Goal: Transaction & Acquisition: Purchase product/service

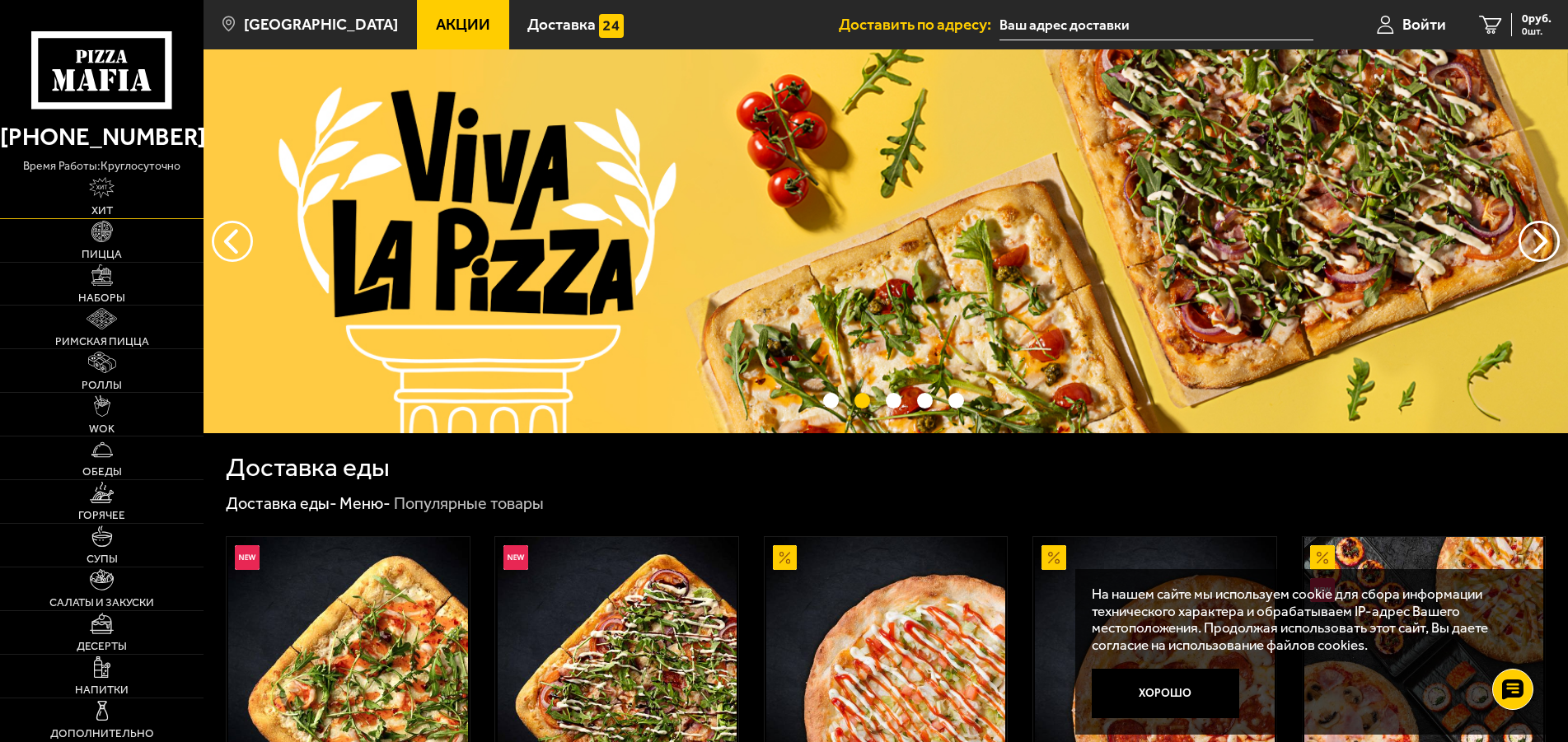
click at [98, 199] on img at bounding box center [102, 188] width 26 height 21
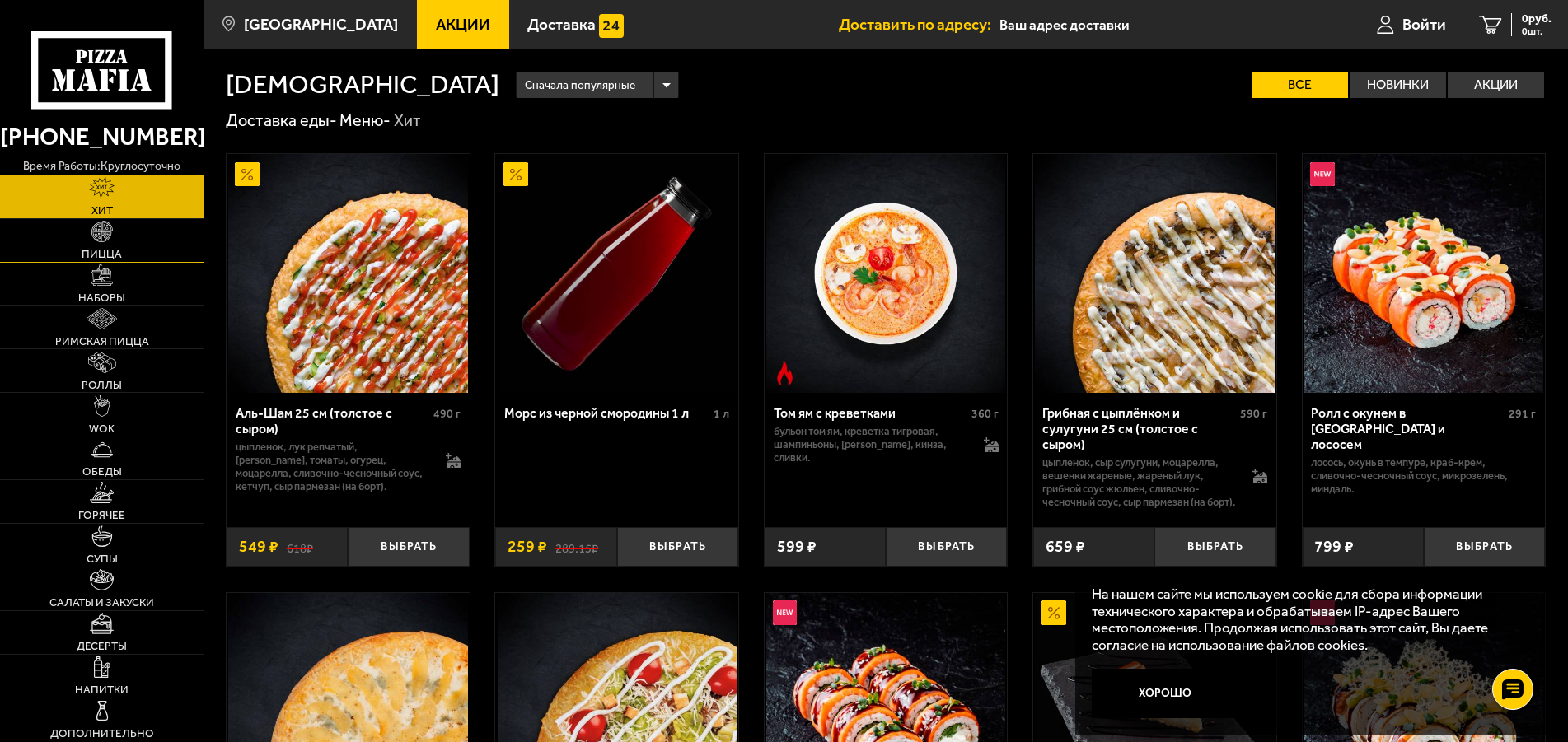
click at [103, 238] on img at bounding box center [102, 231] width 21 height 21
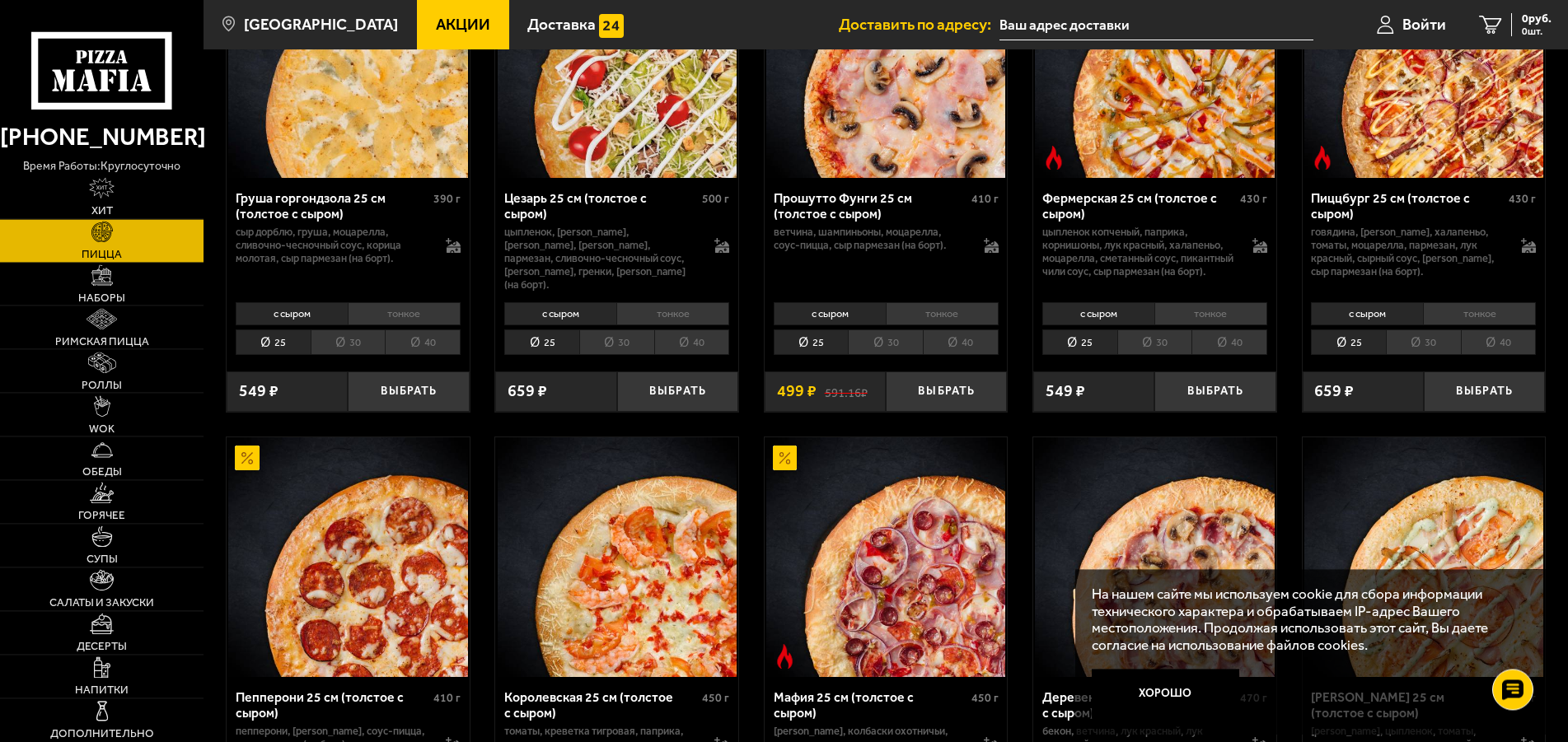
scroll to position [1344, 0]
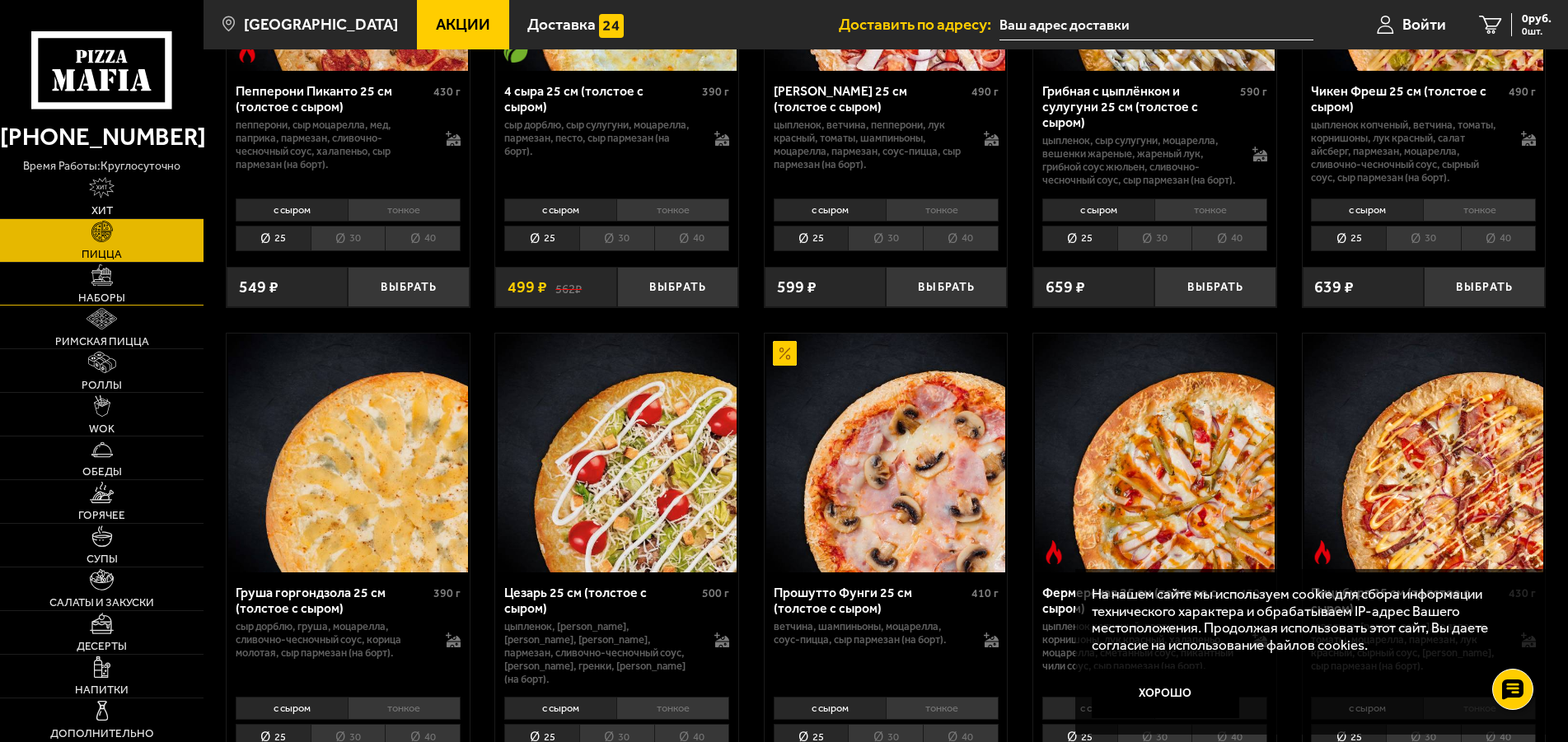
click at [103, 287] on link "Наборы" at bounding box center [102, 284] width 203 height 43
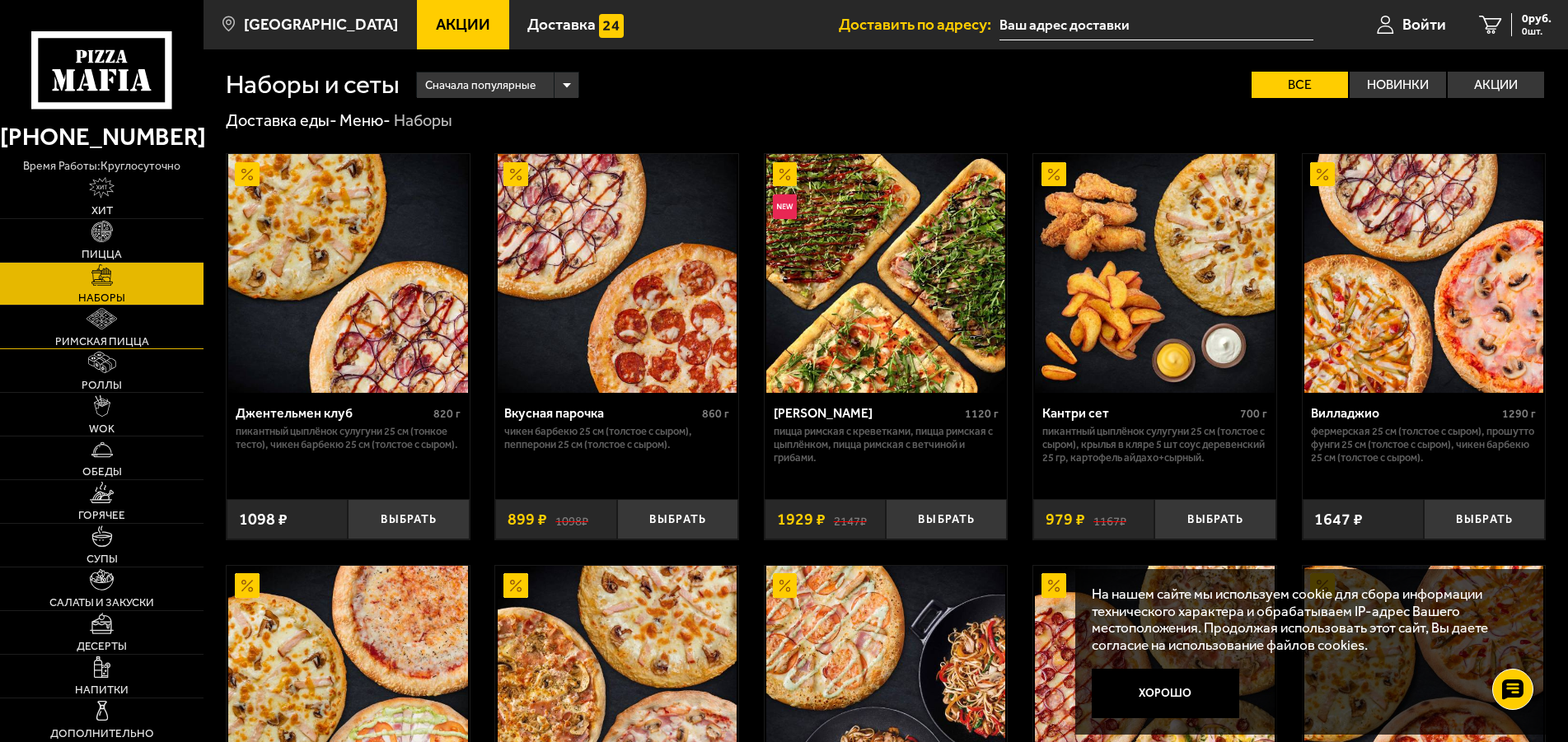
click at [100, 324] on img at bounding box center [102, 318] width 30 height 21
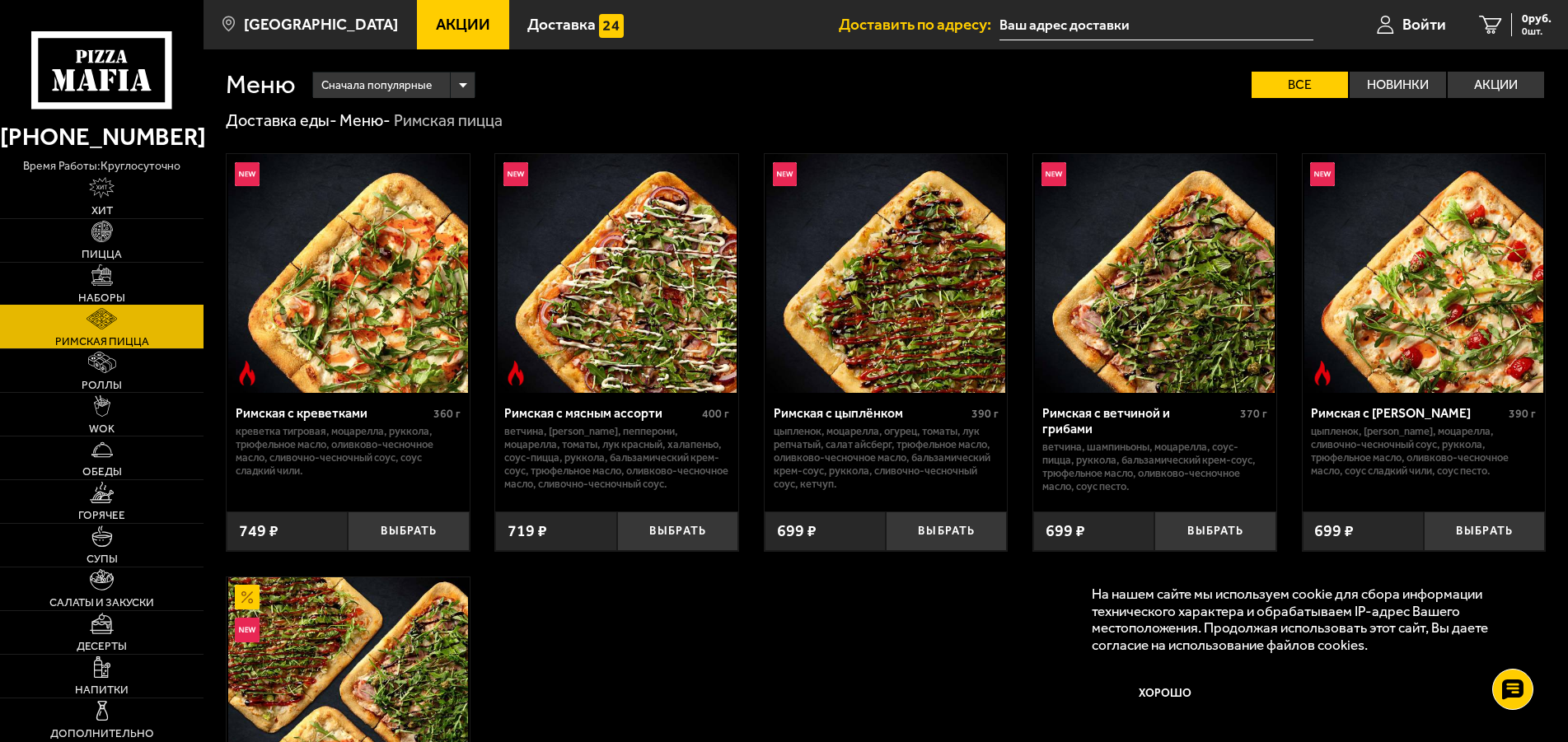
click at [110, 283] on img at bounding box center [102, 274] width 21 height 21
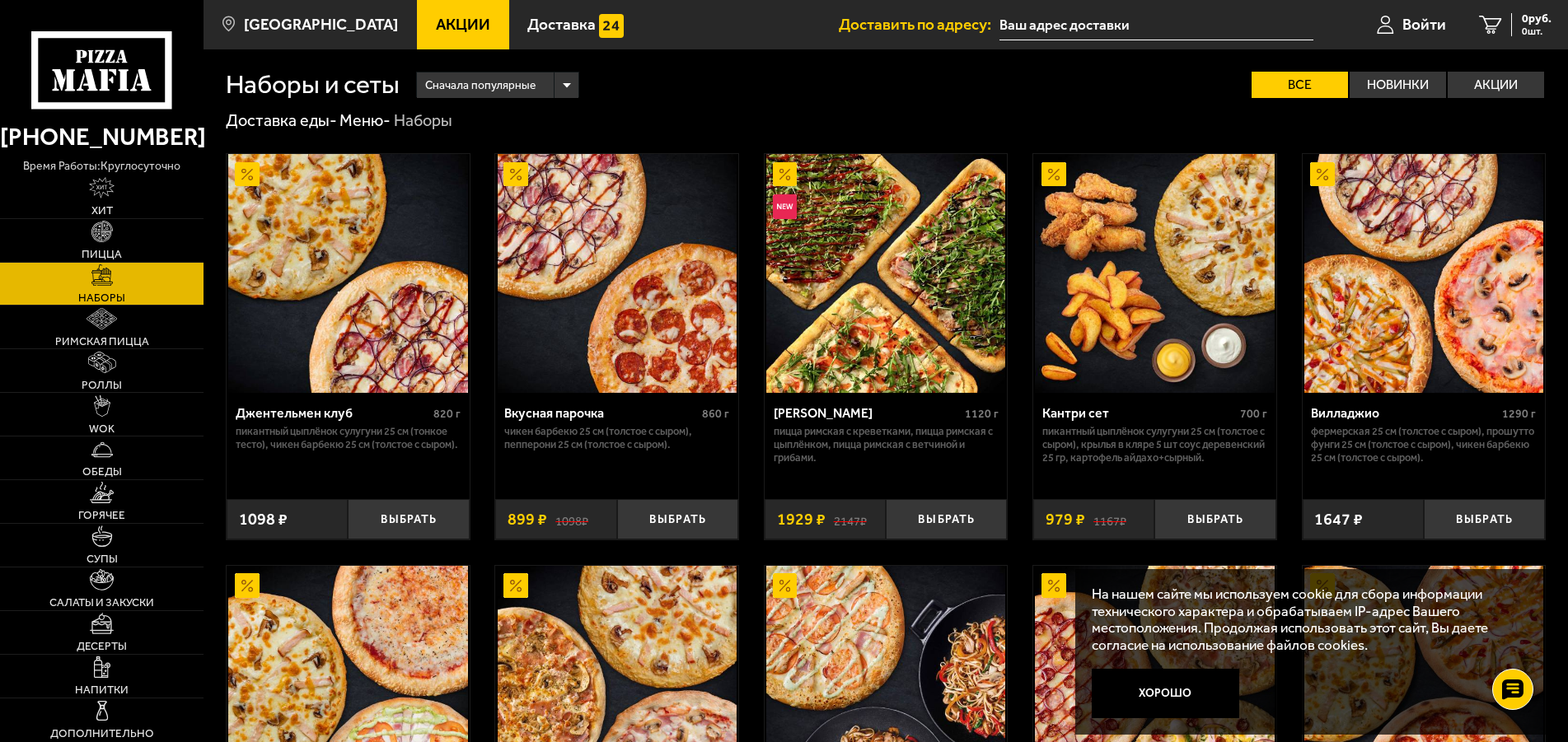
click at [588, 421] on div "Вкусная парочка" at bounding box center [601, 413] width 194 height 16
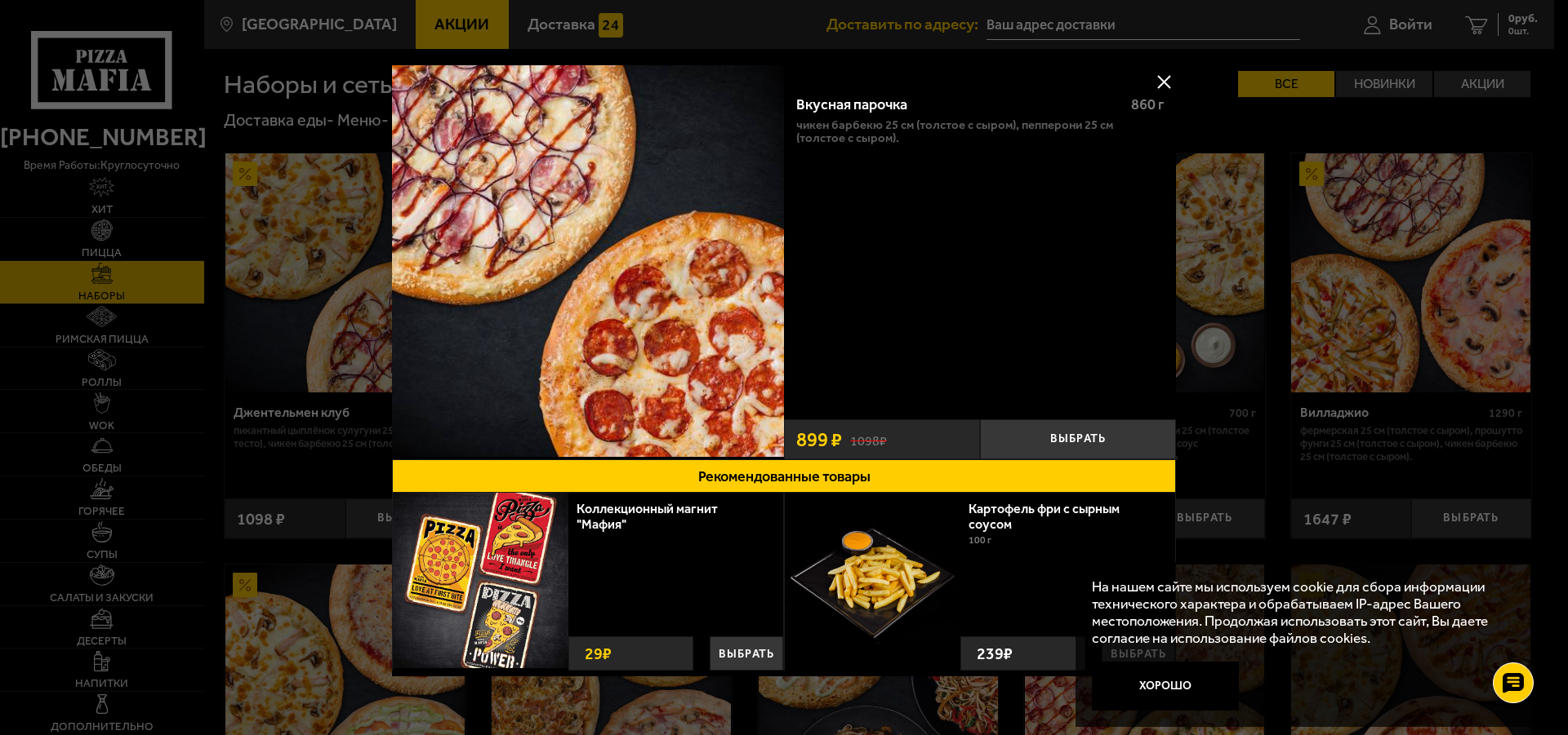
click at [1152, 80] on button at bounding box center [1164, 82] width 24 height 24
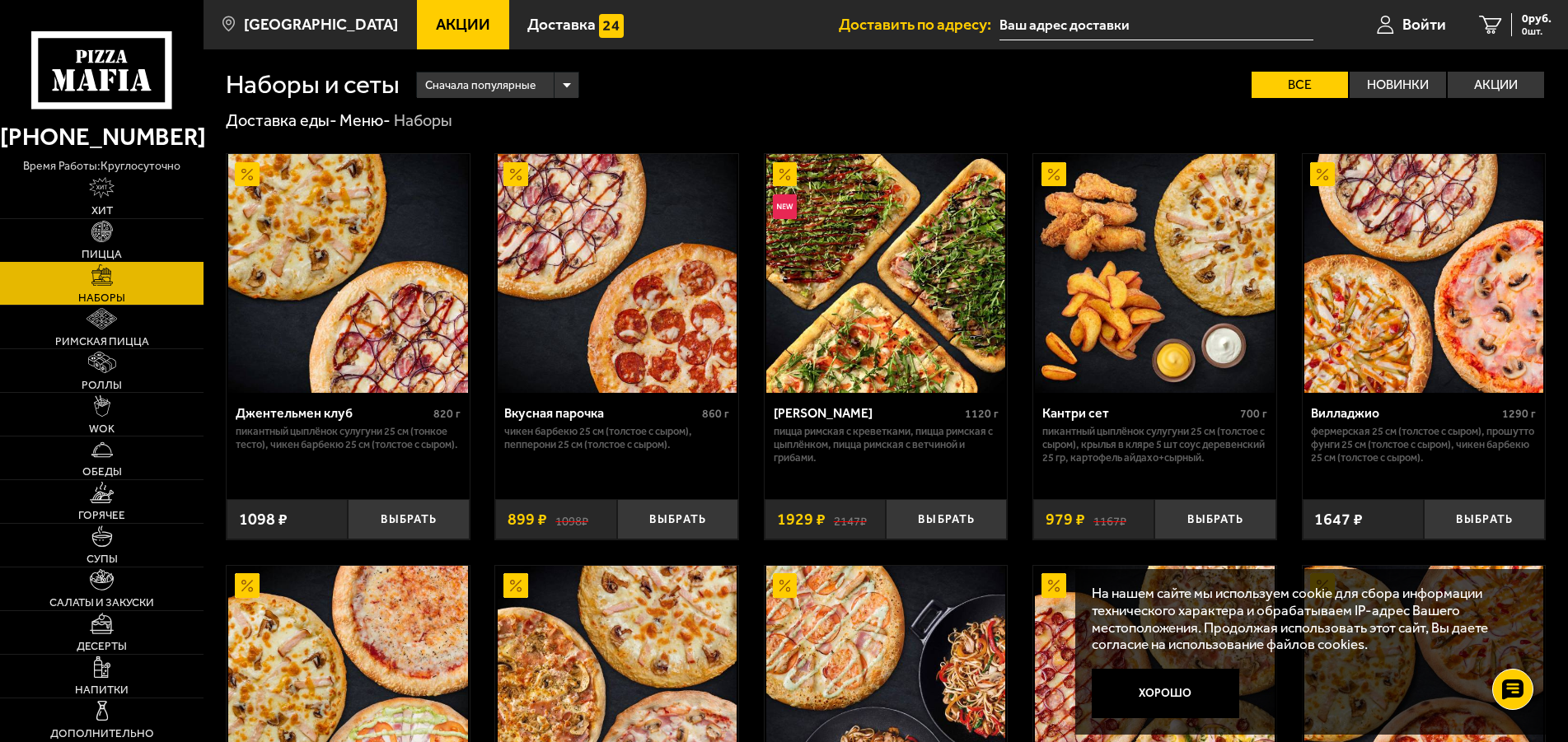
click at [96, 239] on img at bounding box center [102, 231] width 21 height 21
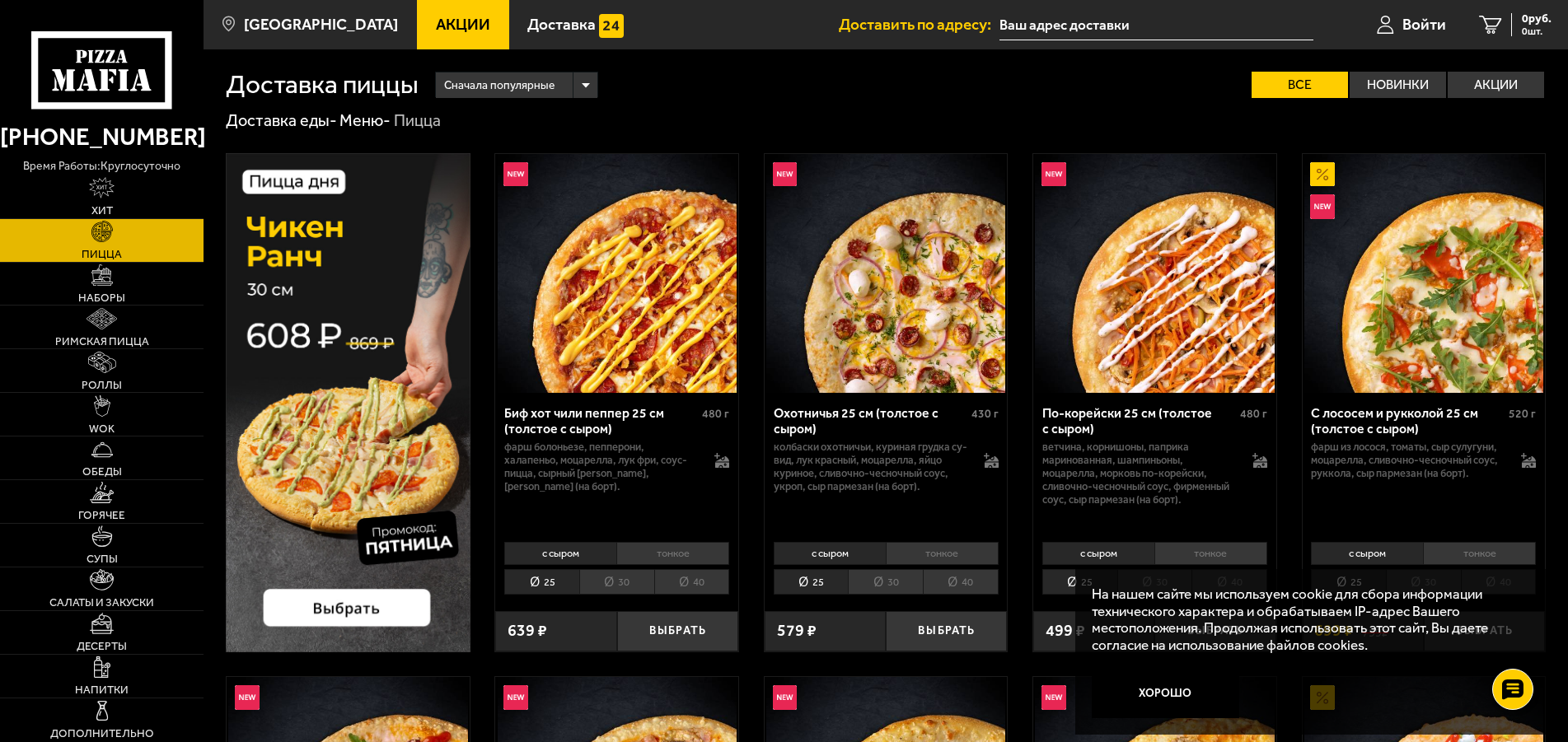
click at [889, 583] on li "30" at bounding box center [885, 582] width 75 height 26
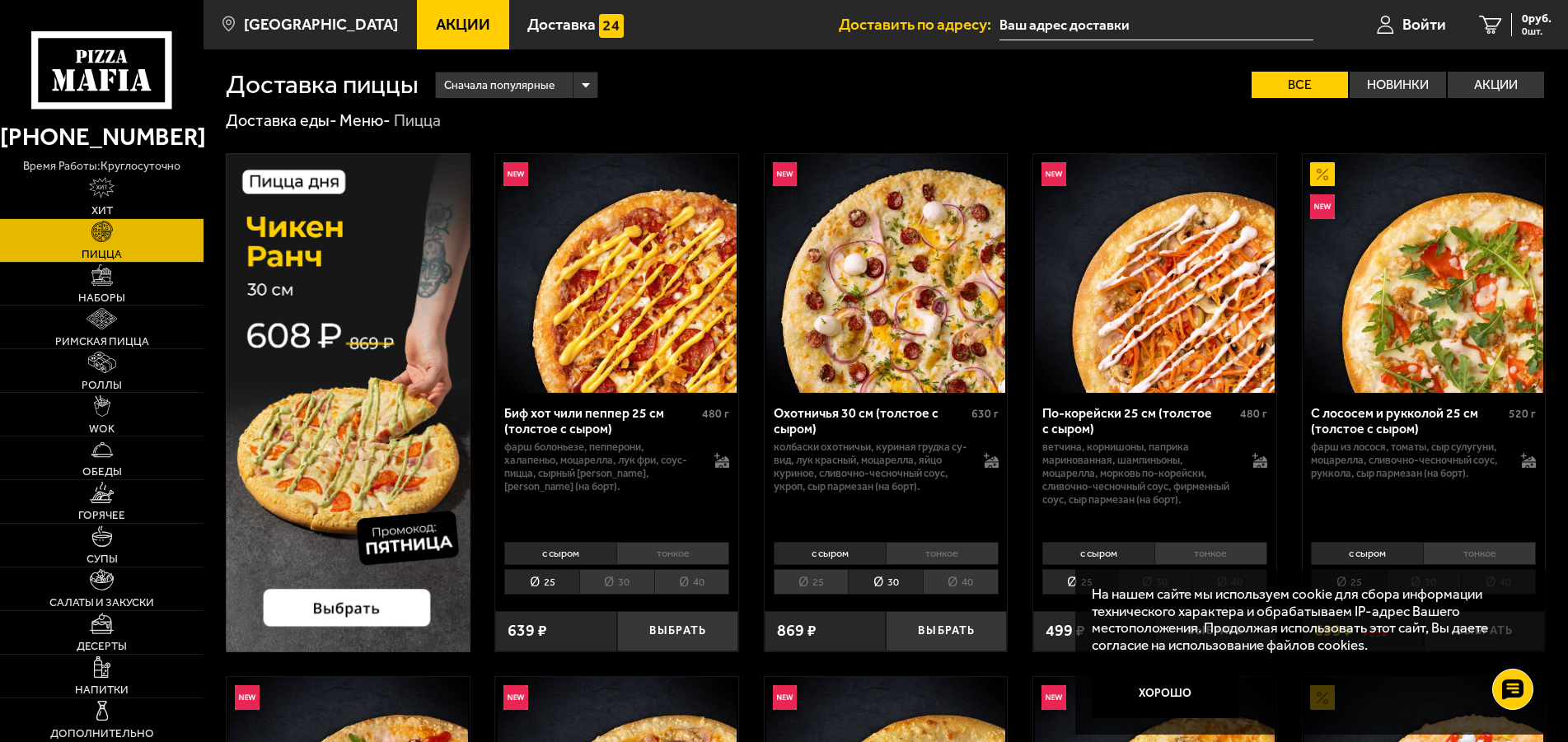
click at [826, 577] on li "25" at bounding box center [811, 582] width 75 height 26
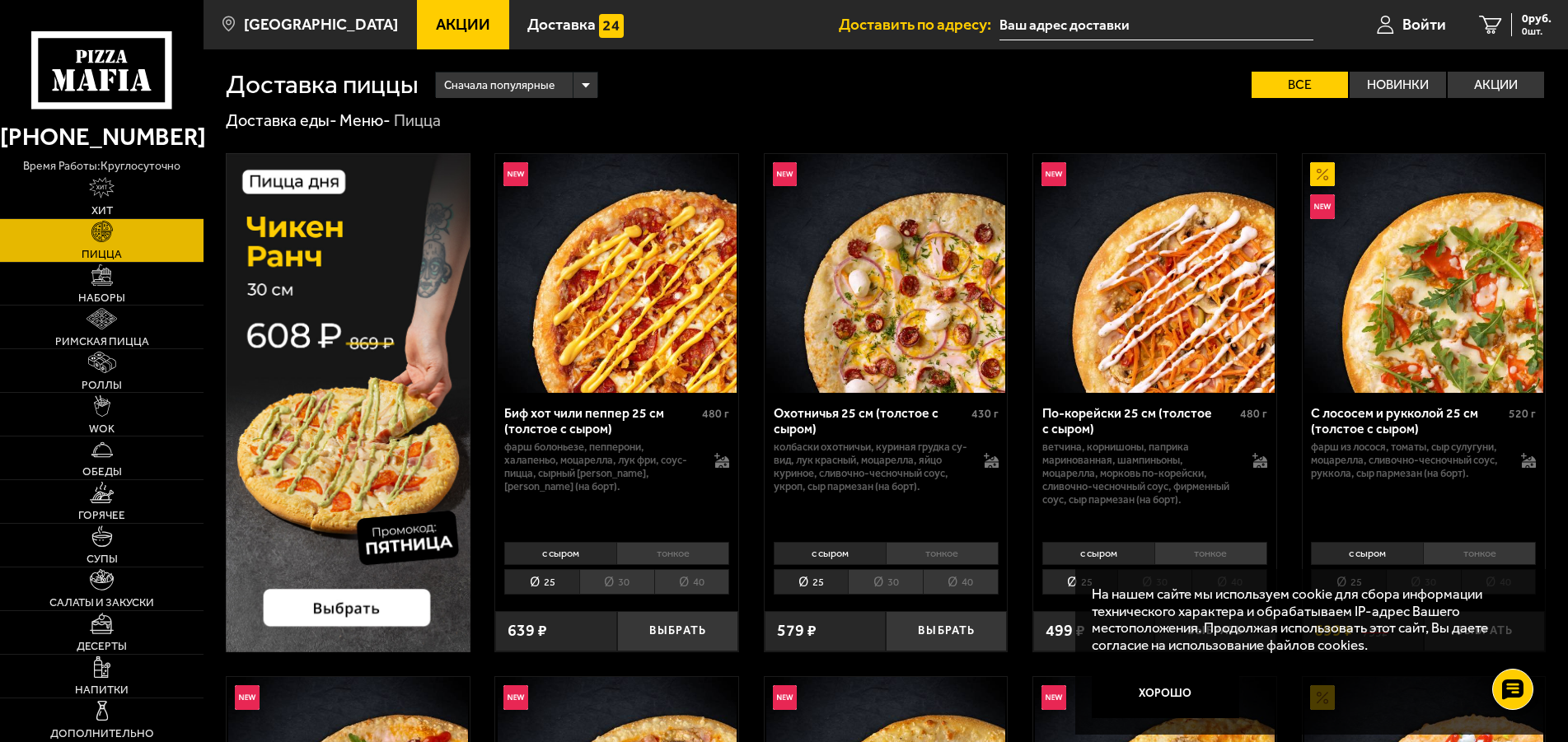
click at [892, 578] on li "30" at bounding box center [885, 582] width 75 height 26
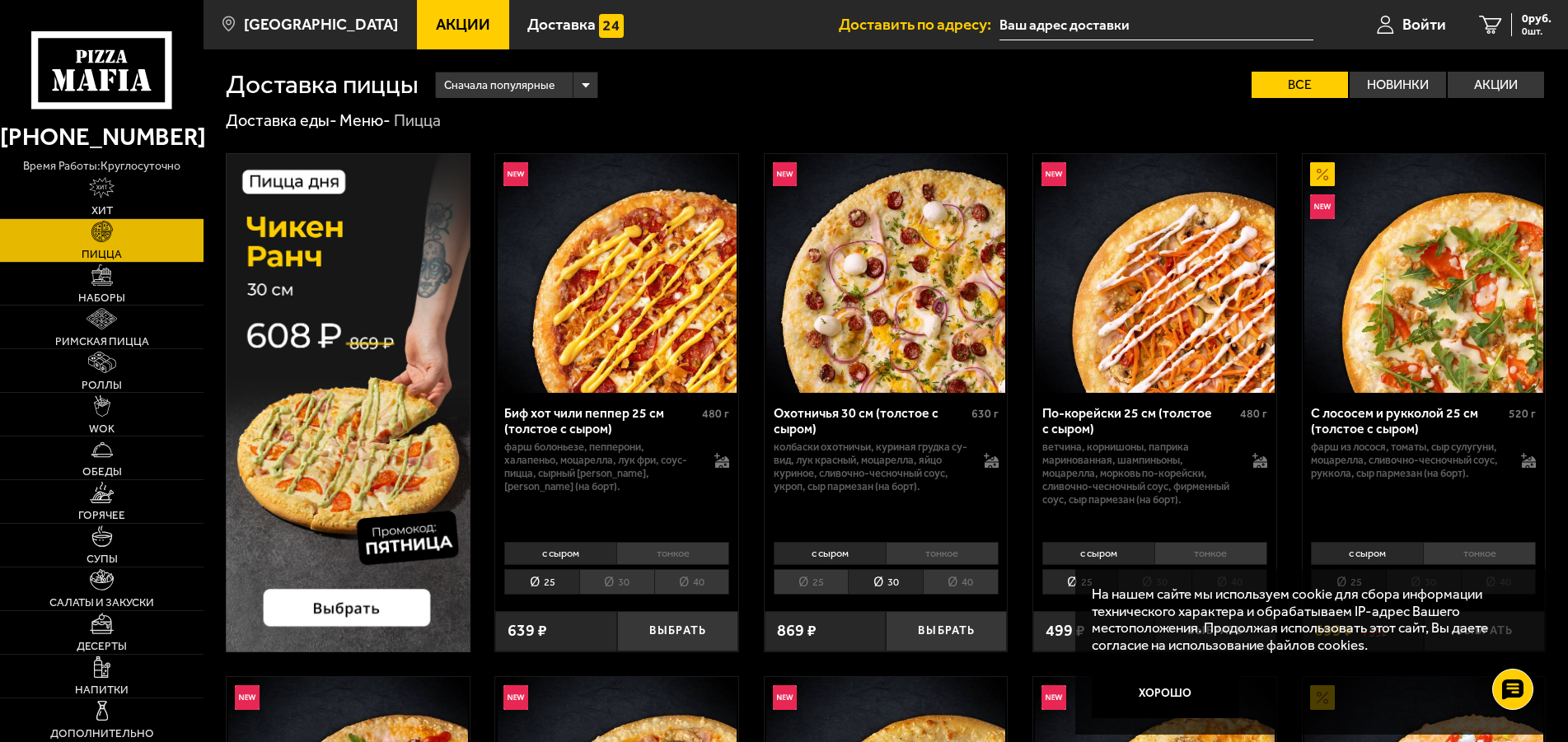
click at [952, 583] on li "40" at bounding box center [960, 582] width 76 height 26
click at [811, 579] on li "25" at bounding box center [811, 582] width 75 height 26
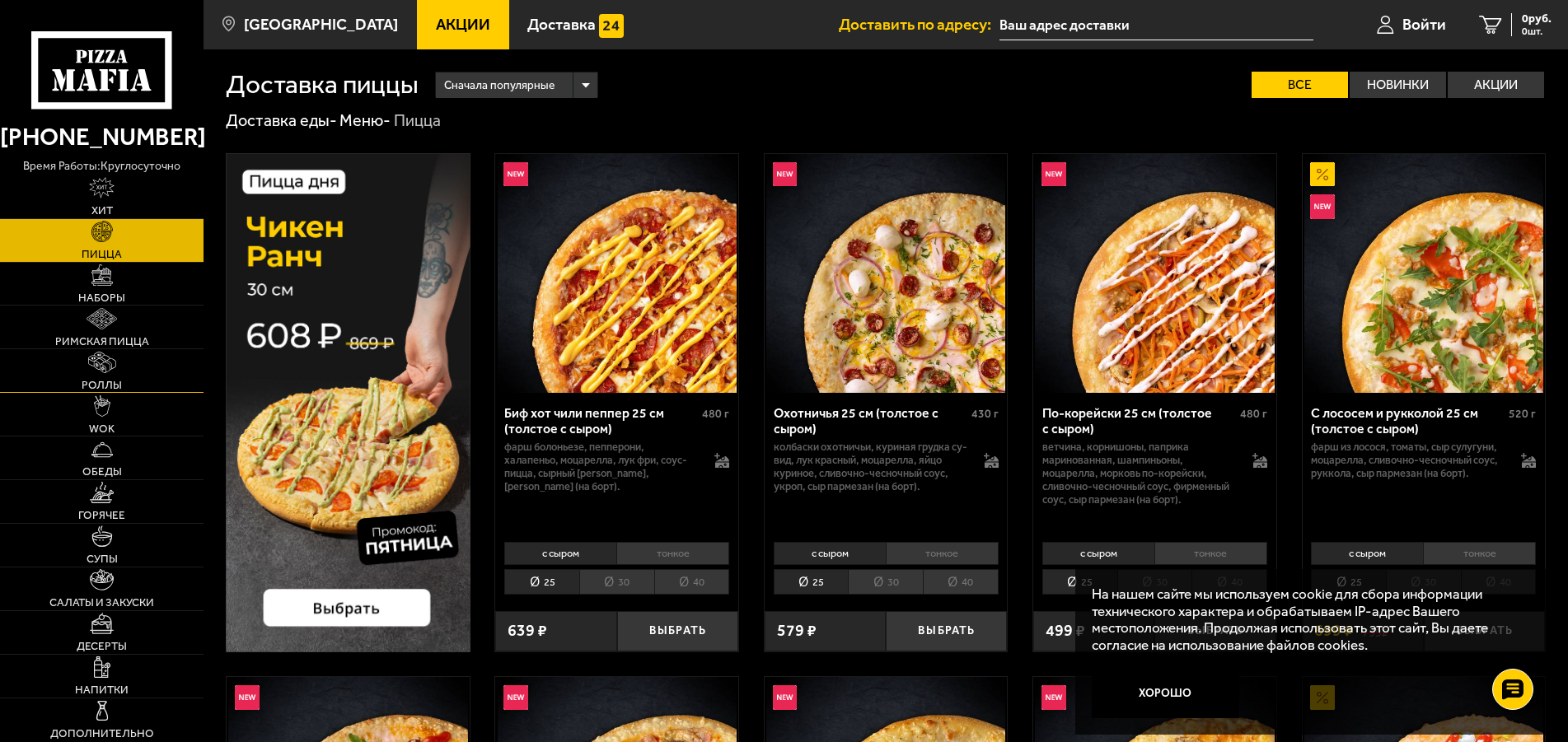
click at [103, 369] on img at bounding box center [102, 361] width 28 height 21
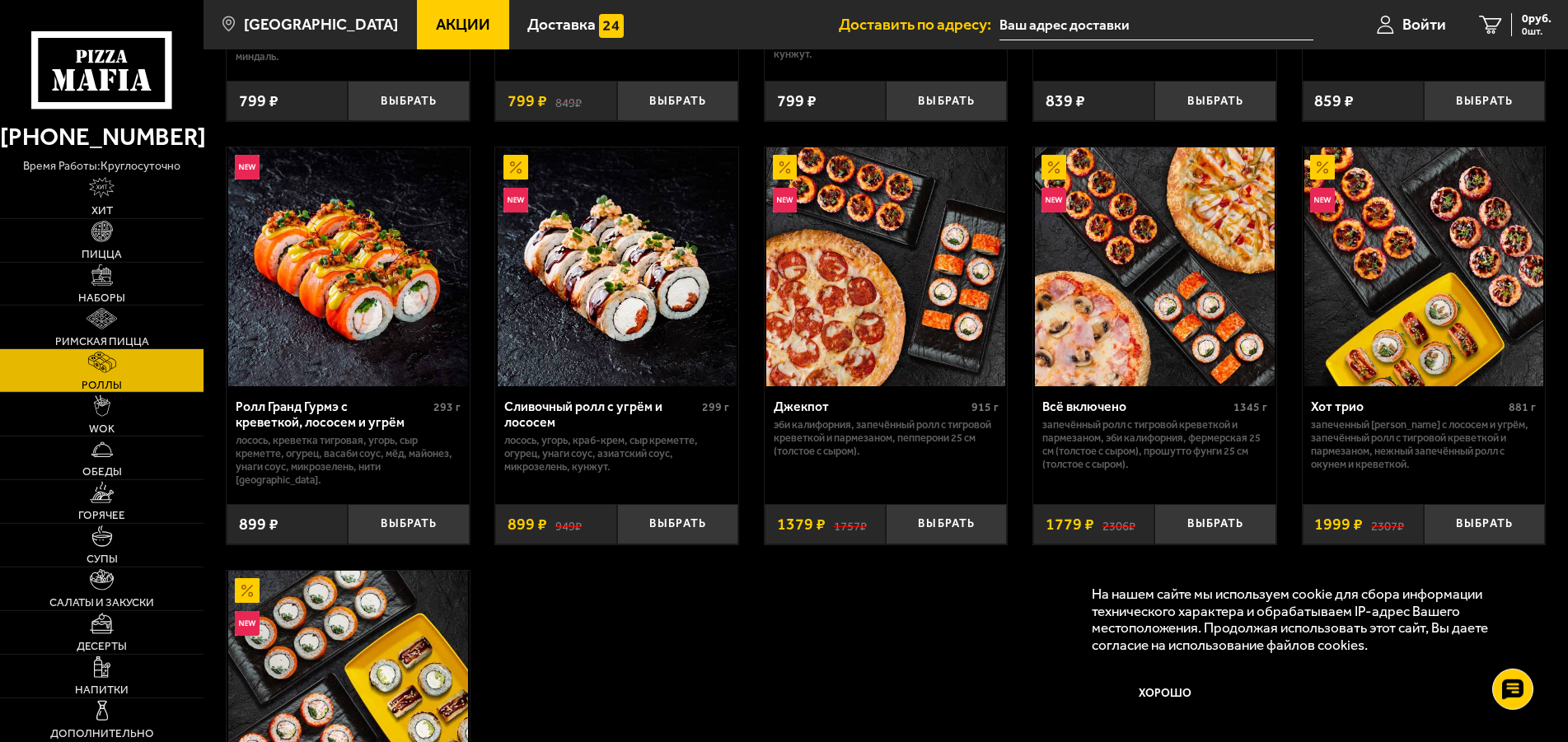
scroll to position [757, 0]
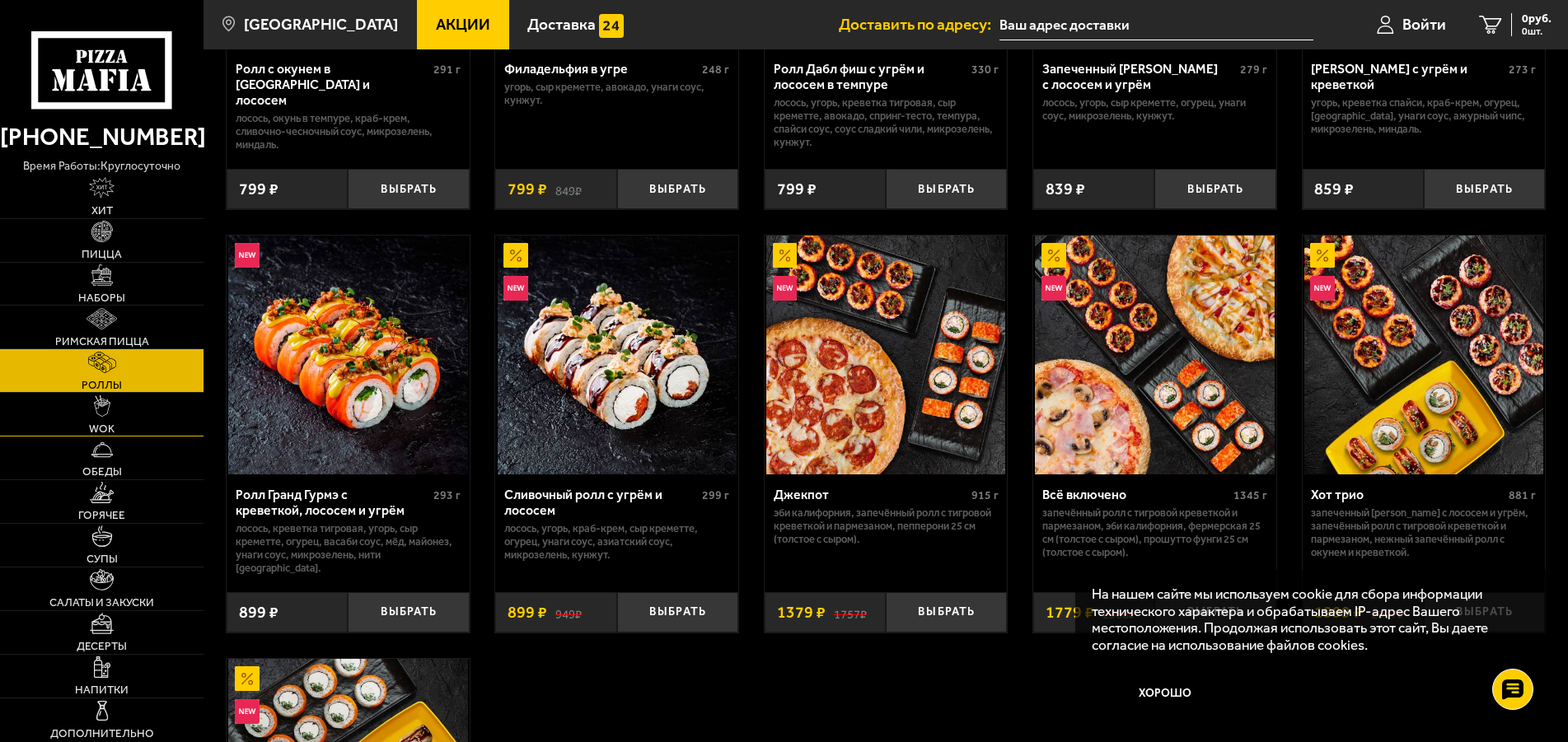
click at [99, 419] on link "WOK" at bounding box center [102, 414] width 203 height 43
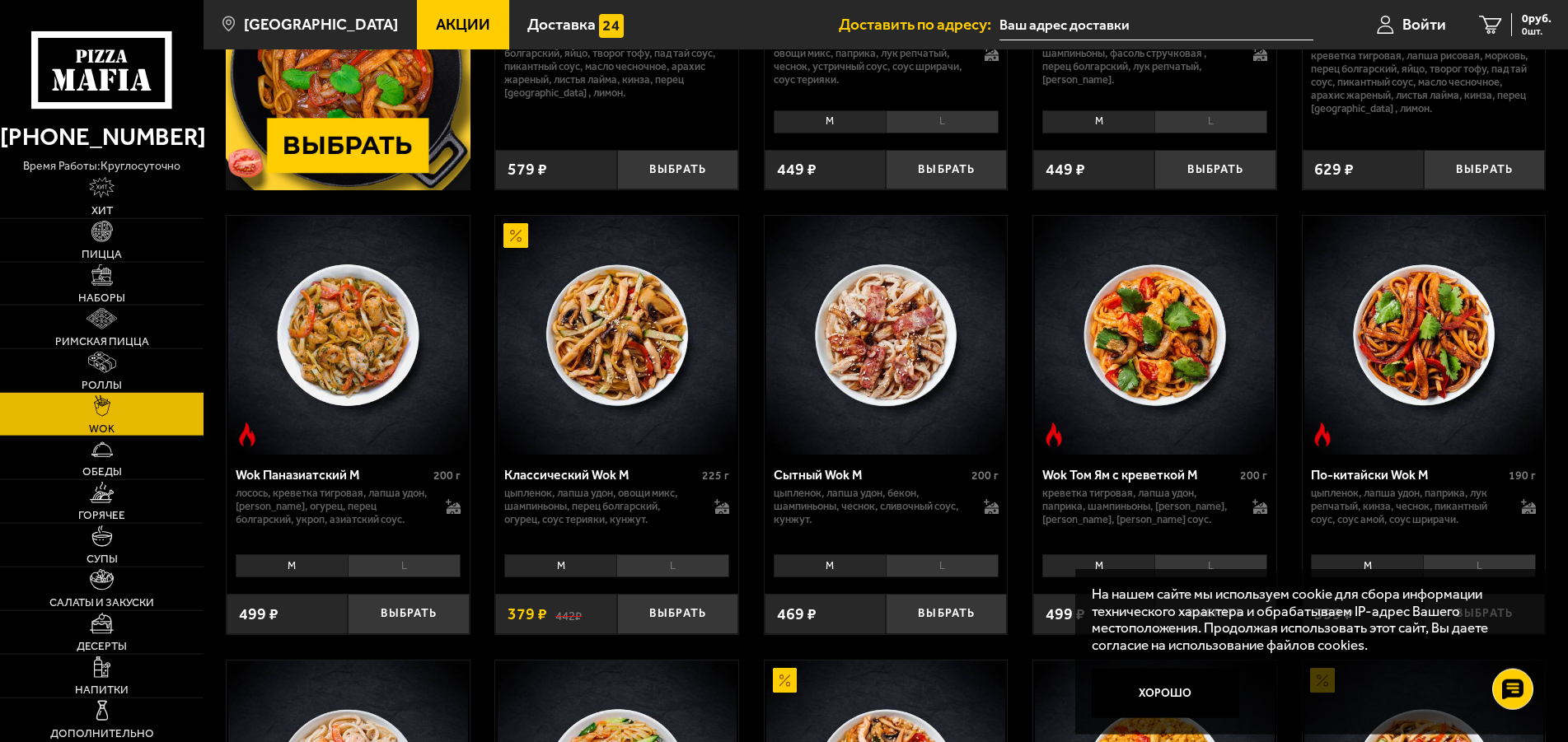
scroll to position [420, 0]
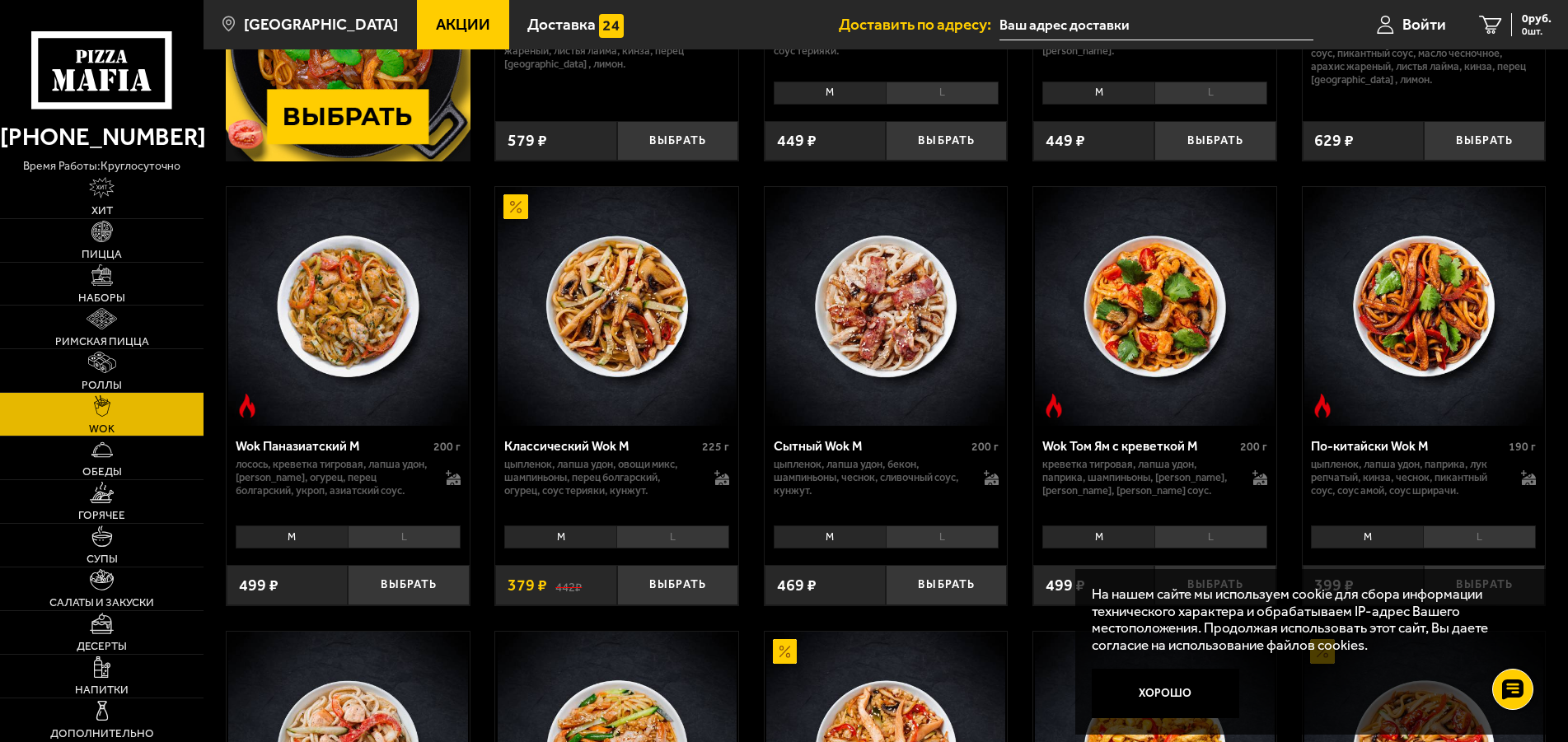
click at [678, 544] on li "L" at bounding box center [672, 536] width 113 height 23
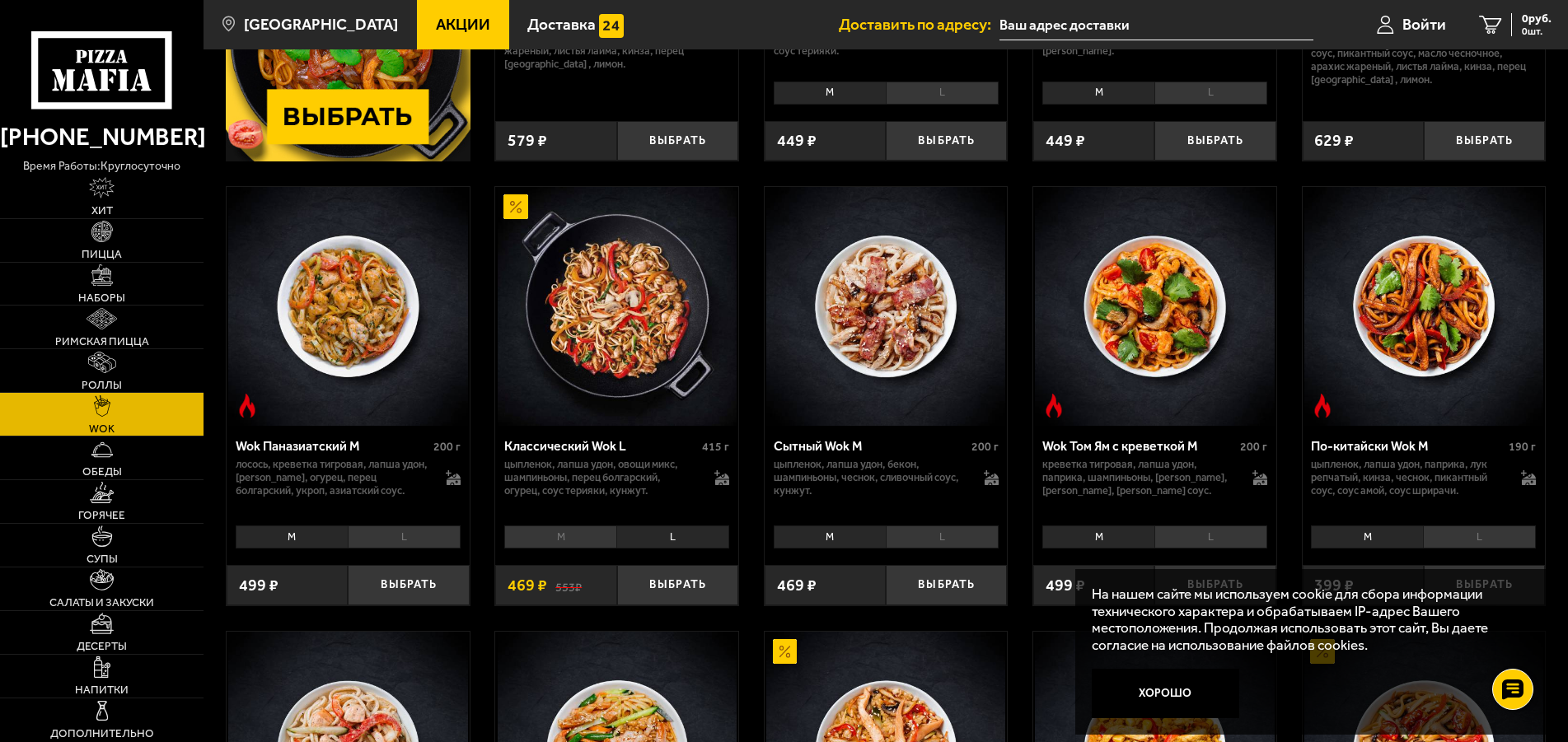
click at [566, 541] on li "M" at bounding box center [560, 536] width 112 height 23
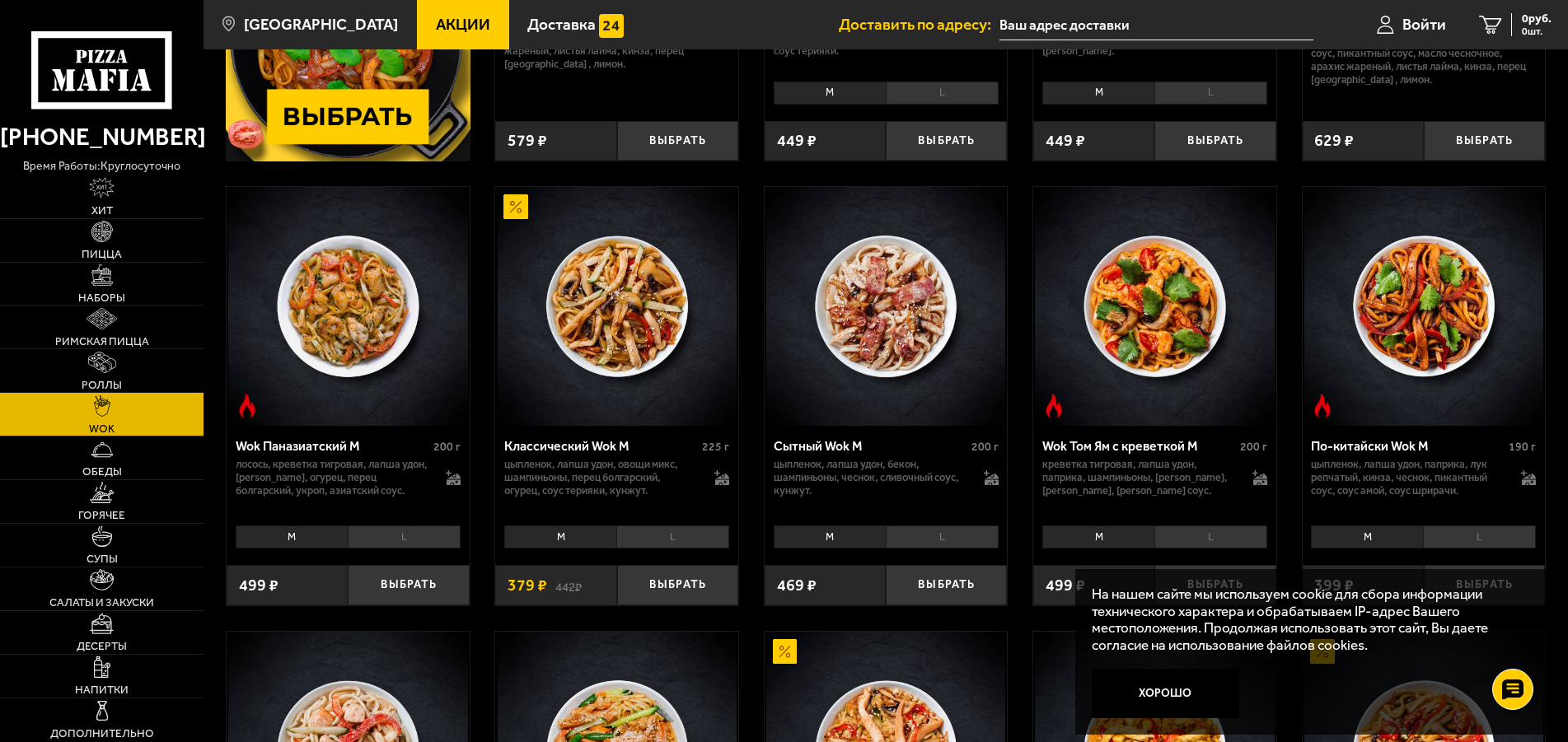
click at [671, 537] on li "L" at bounding box center [672, 536] width 113 height 23
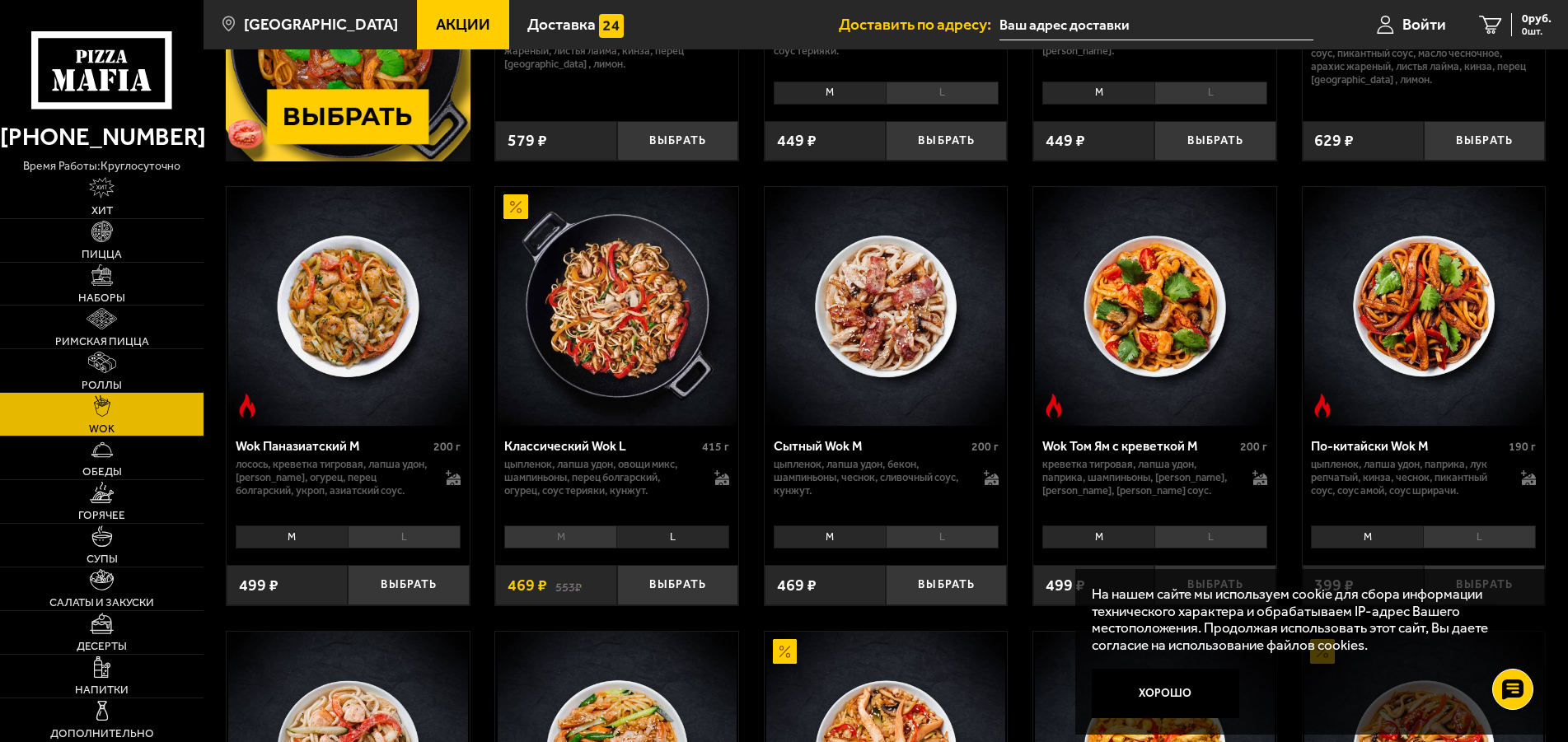
click at [559, 538] on li "M" at bounding box center [560, 536] width 112 height 23
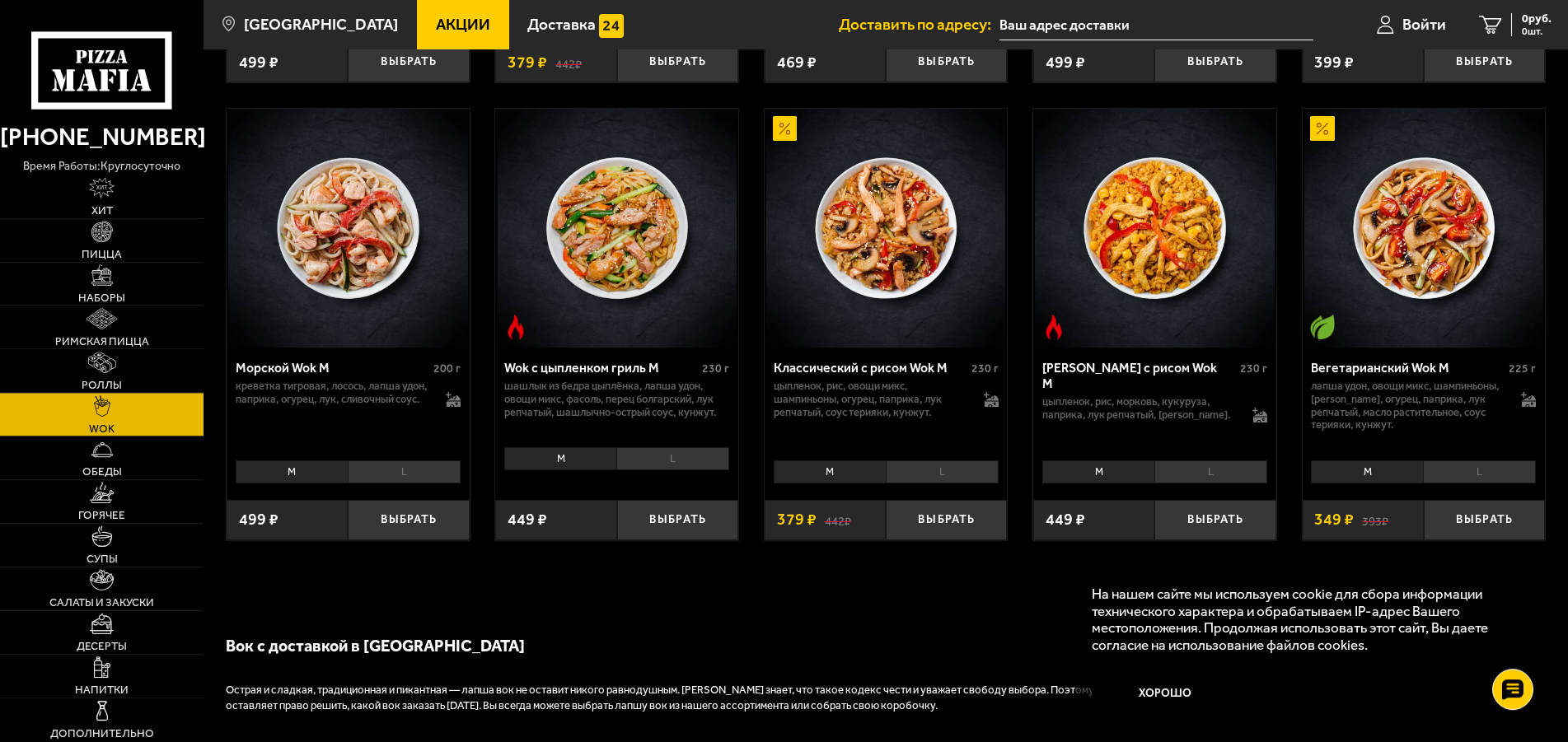
scroll to position [840, 0]
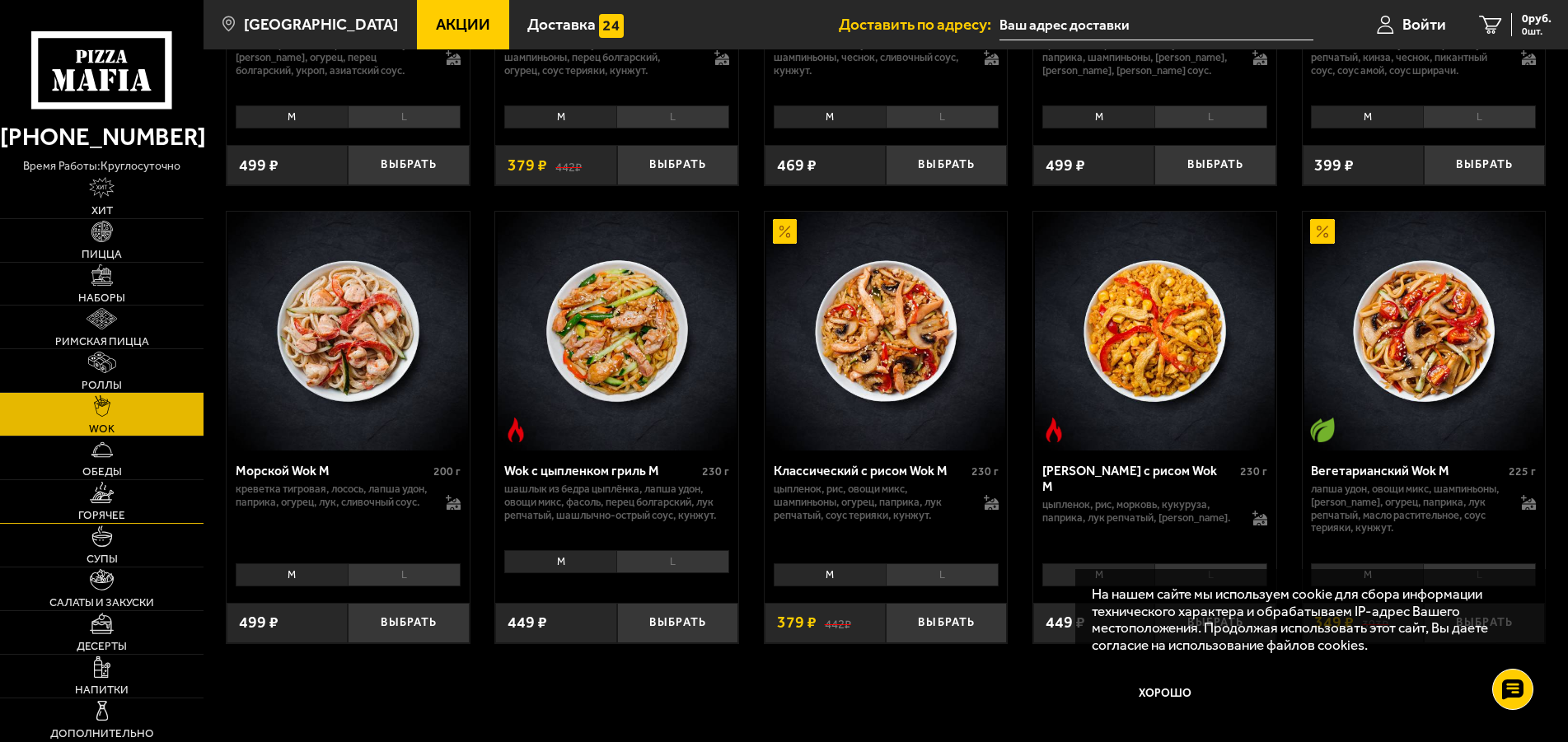
click at [102, 507] on link "Горячее" at bounding box center [102, 501] width 203 height 43
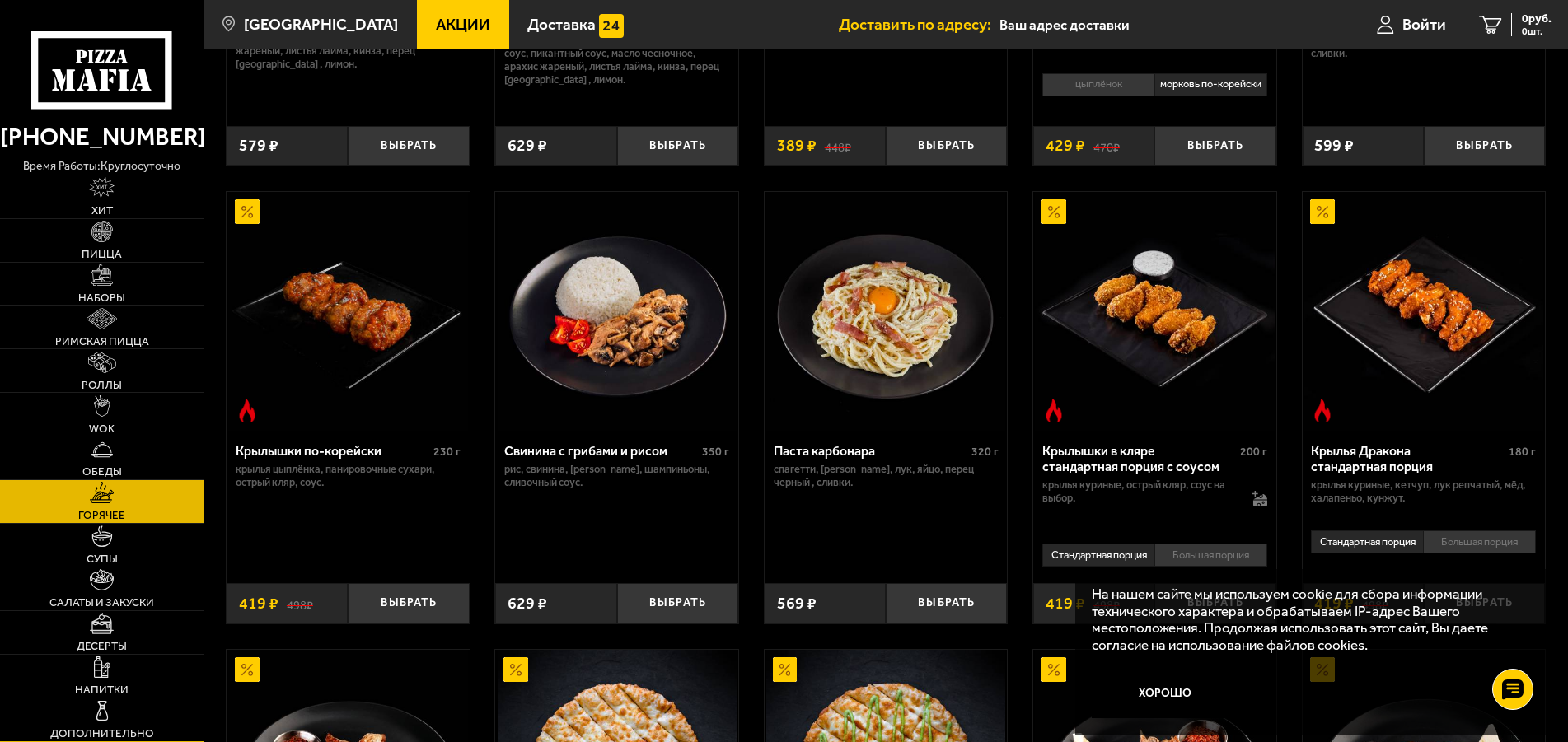
scroll to position [588, 0]
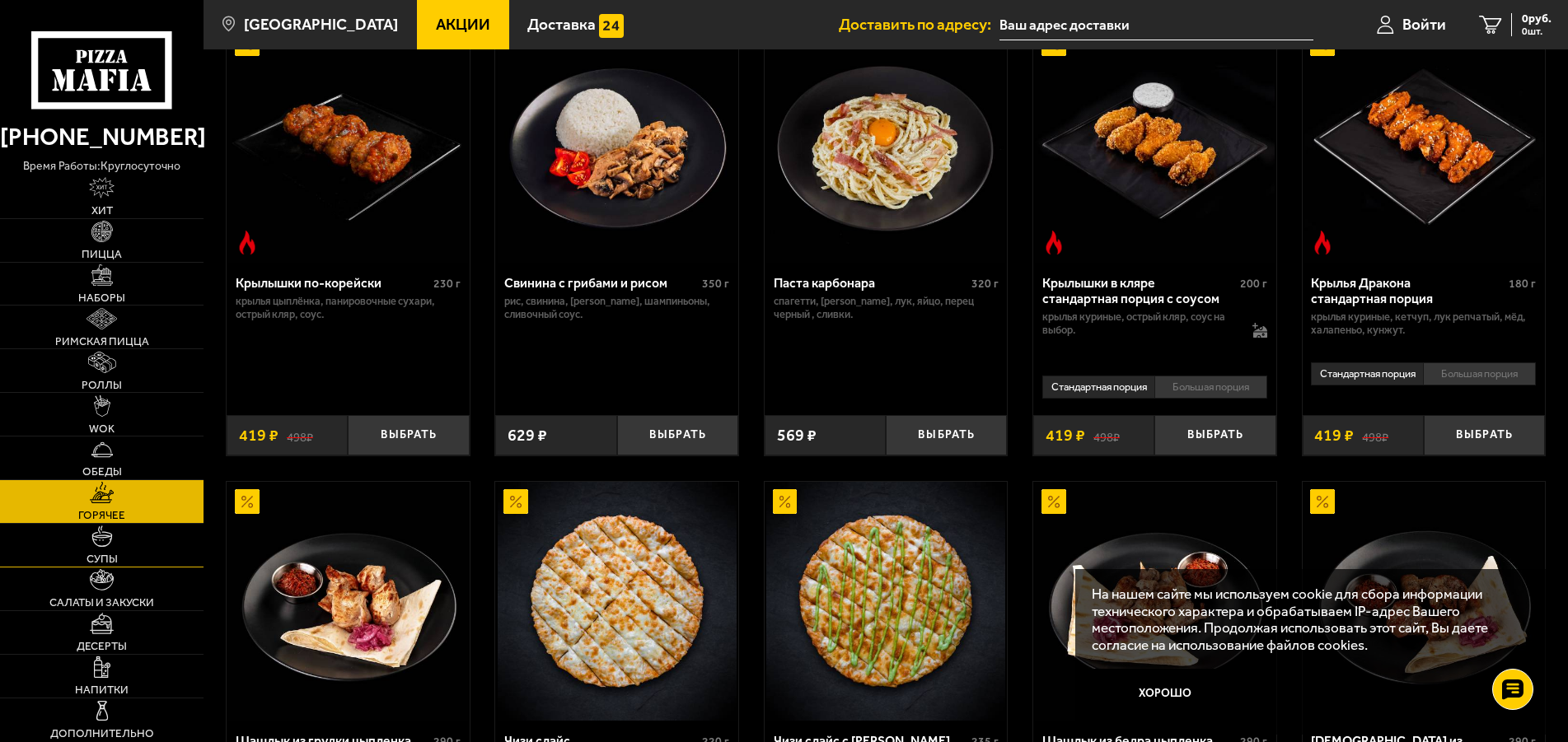
click at [98, 542] on img at bounding box center [102, 535] width 21 height 21
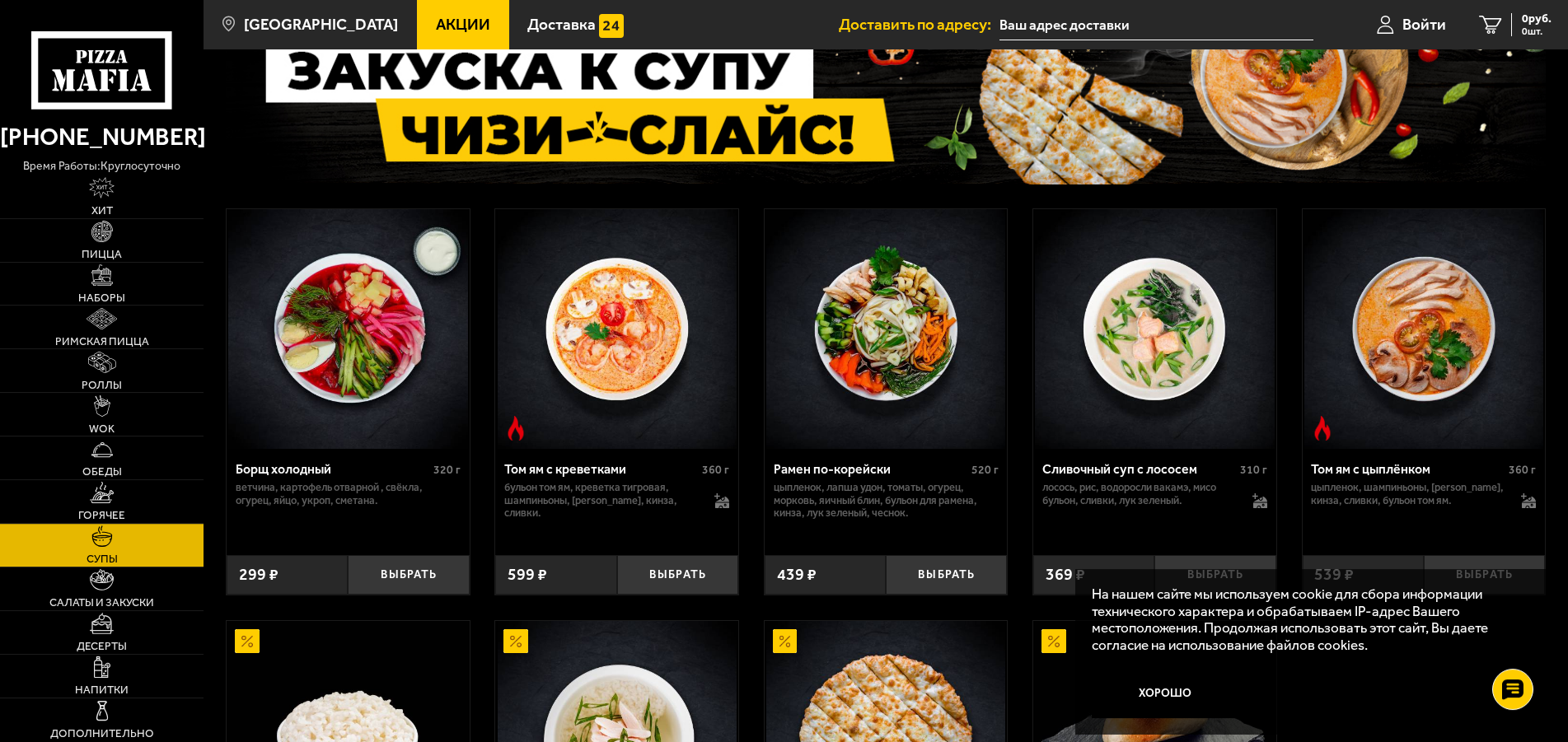
scroll to position [109, 0]
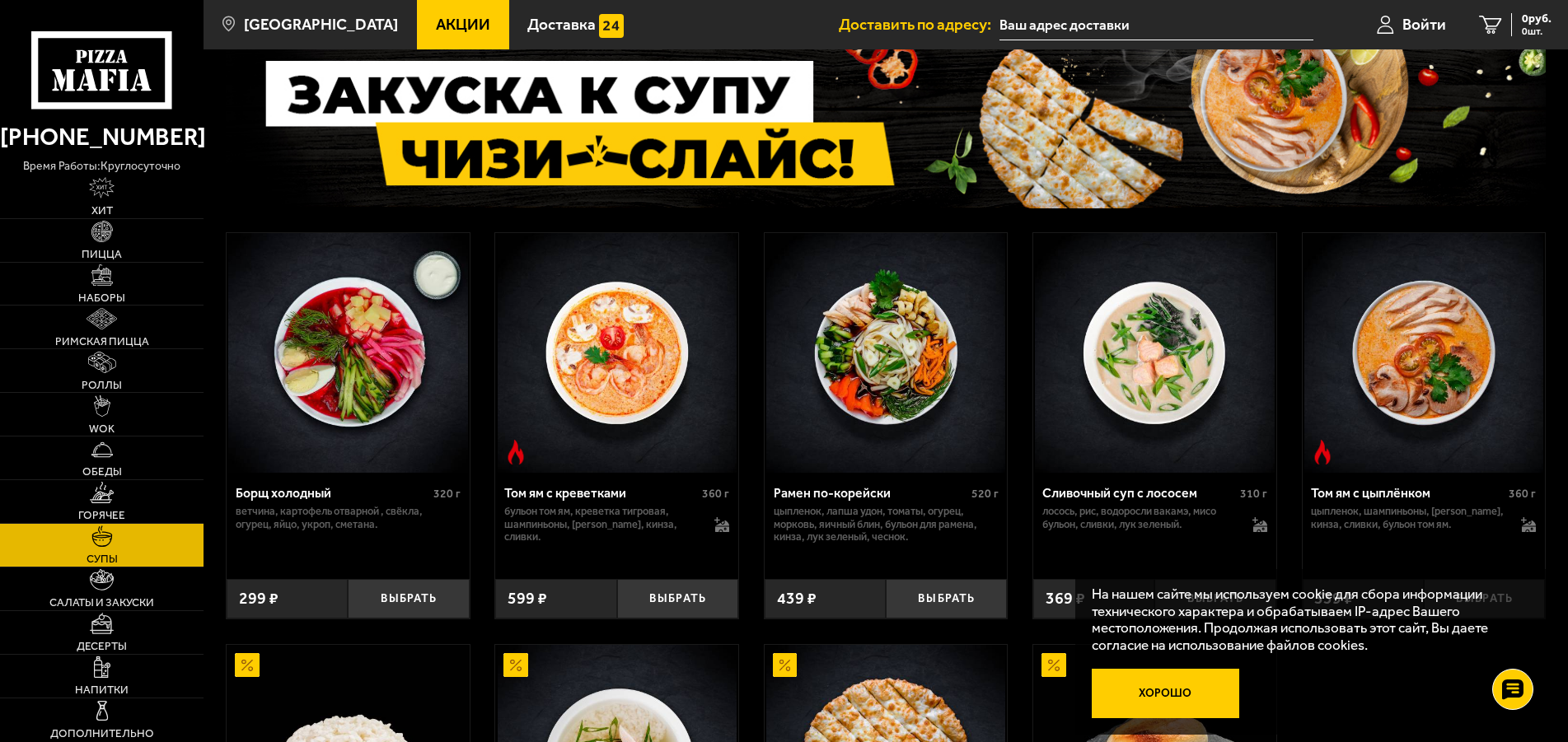
click at [1171, 694] on button "Хорошо" at bounding box center [1165, 693] width 146 height 48
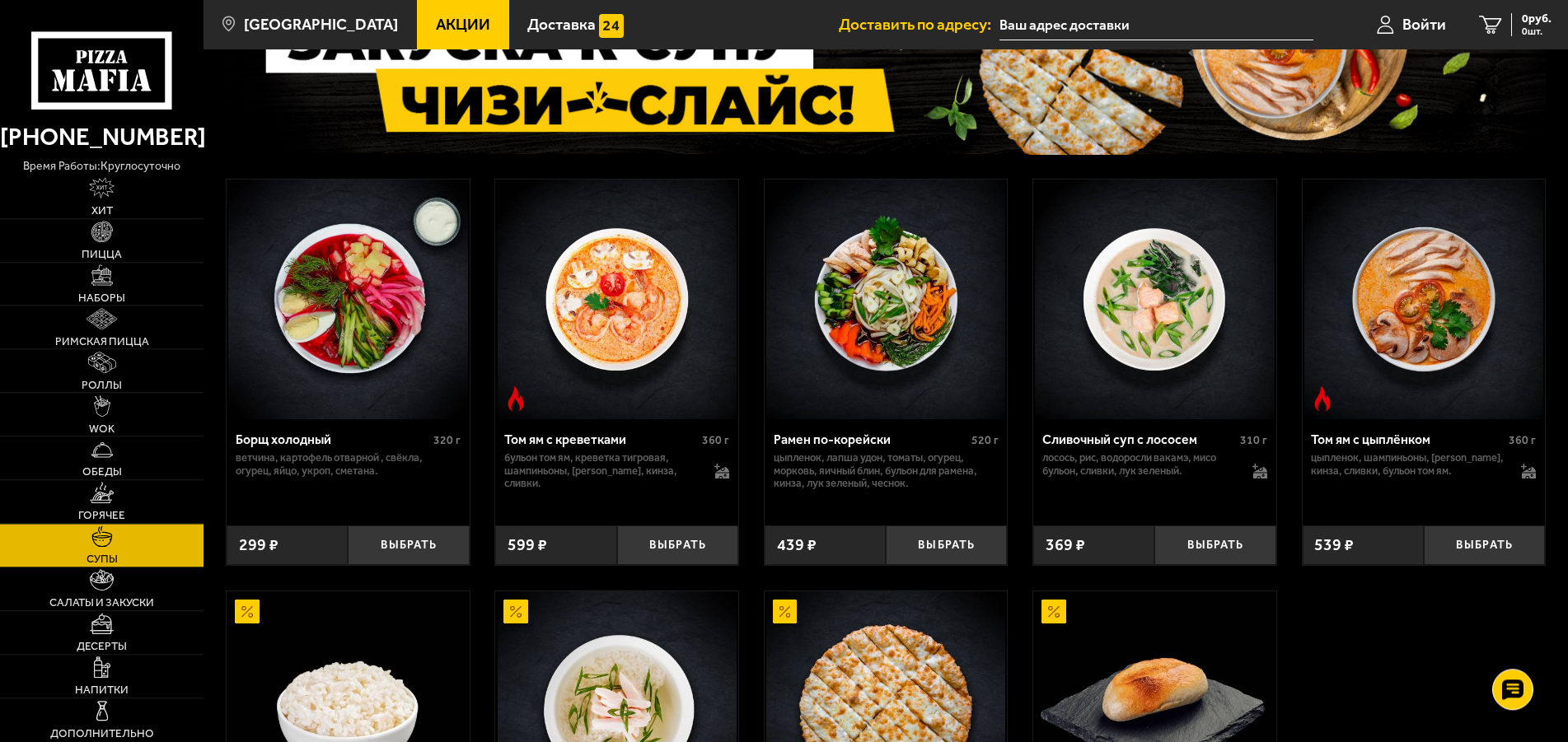
scroll to position [168, 0]
